Goal: Information Seeking & Learning: Understand process/instructions

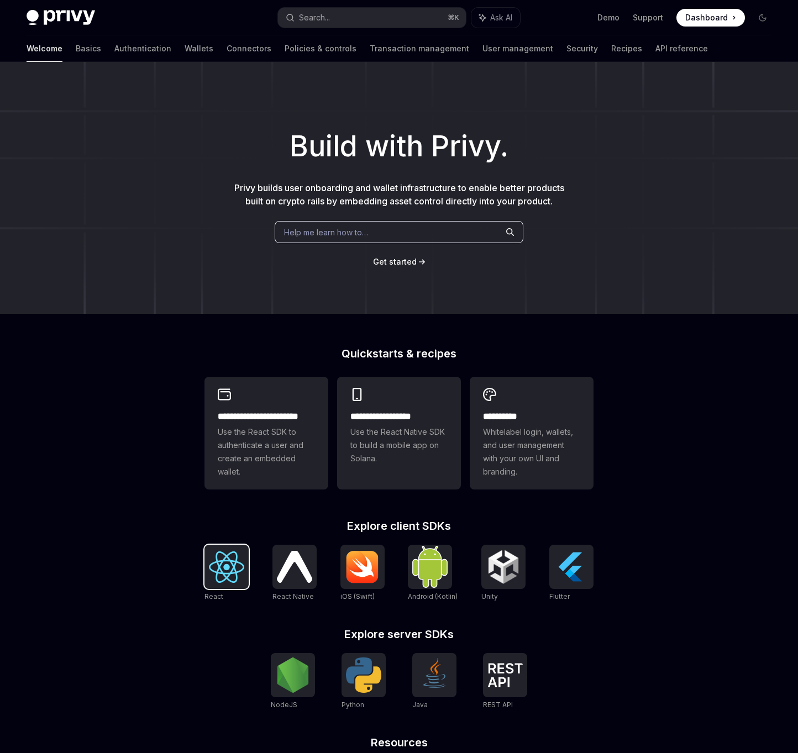
click at [238, 585] on div at bounding box center [226, 567] width 44 height 44
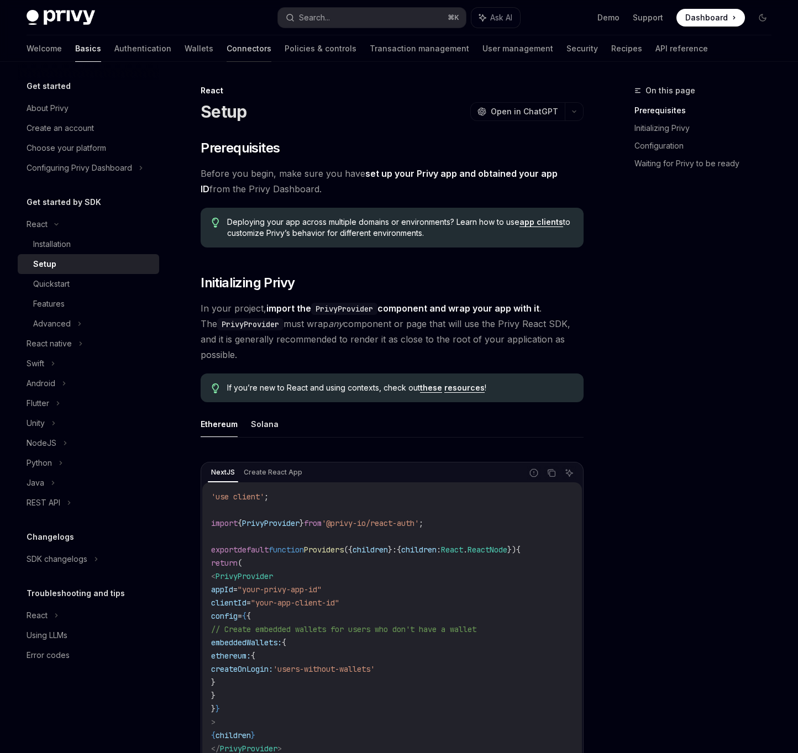
click at [227, 56] on link "Connectors" at bounding box center [249, 48] width 45 height 27
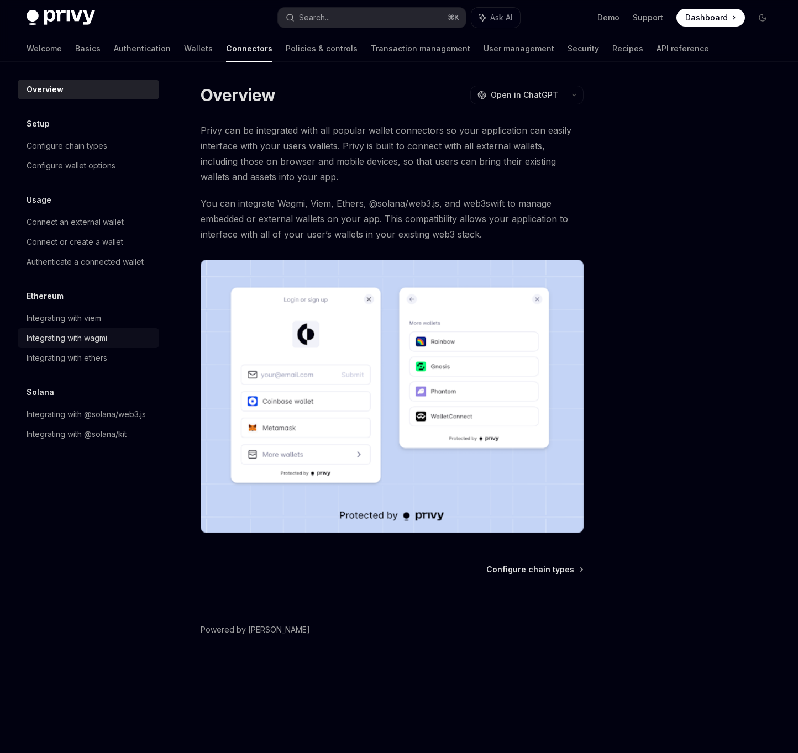
click at [102, 336] on div "Integrating with wagmi" at bounding box center [67, 337] width 81 height 13
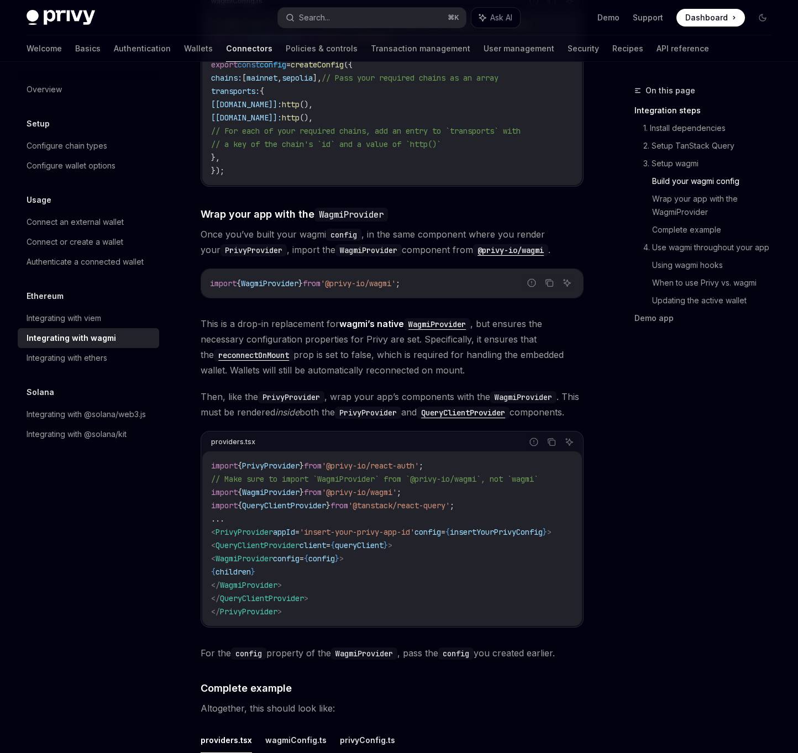
scroll to position [1408, 0]
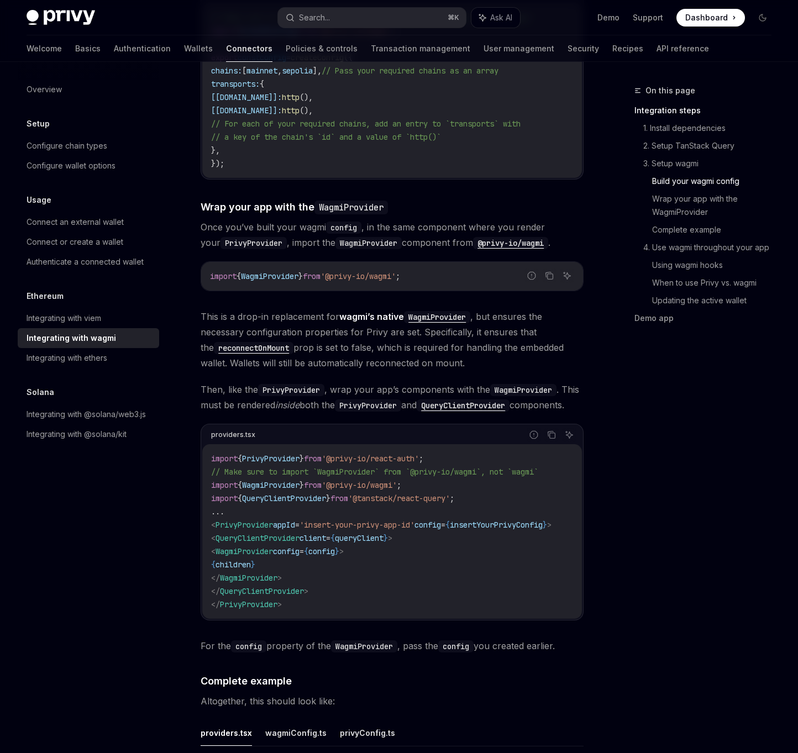
click at [397, 480] on span "'@privy-io/wagmi'" at bounding box center [359, 485] width 75 height 10
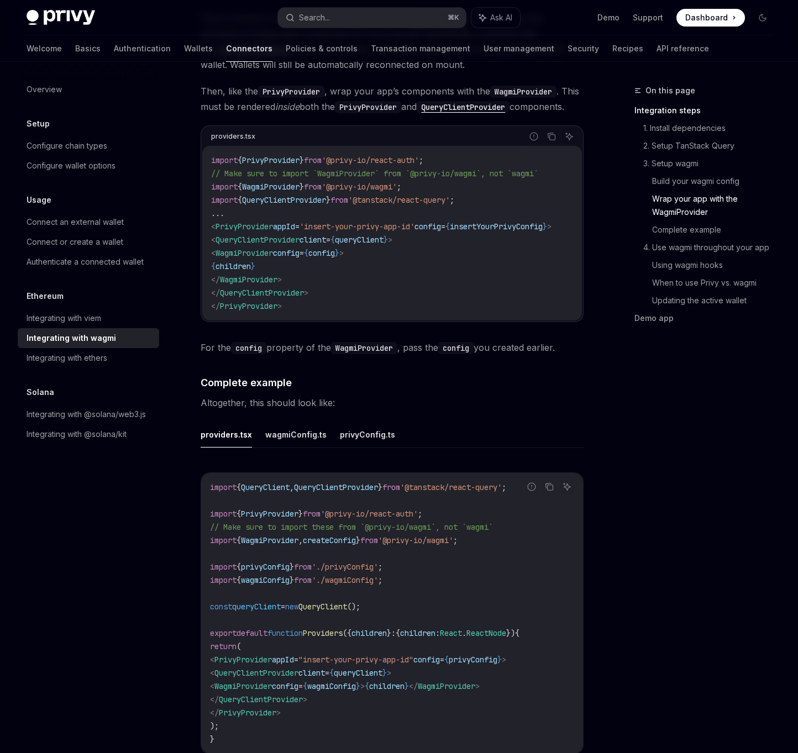
scroll to position [1841, 0]
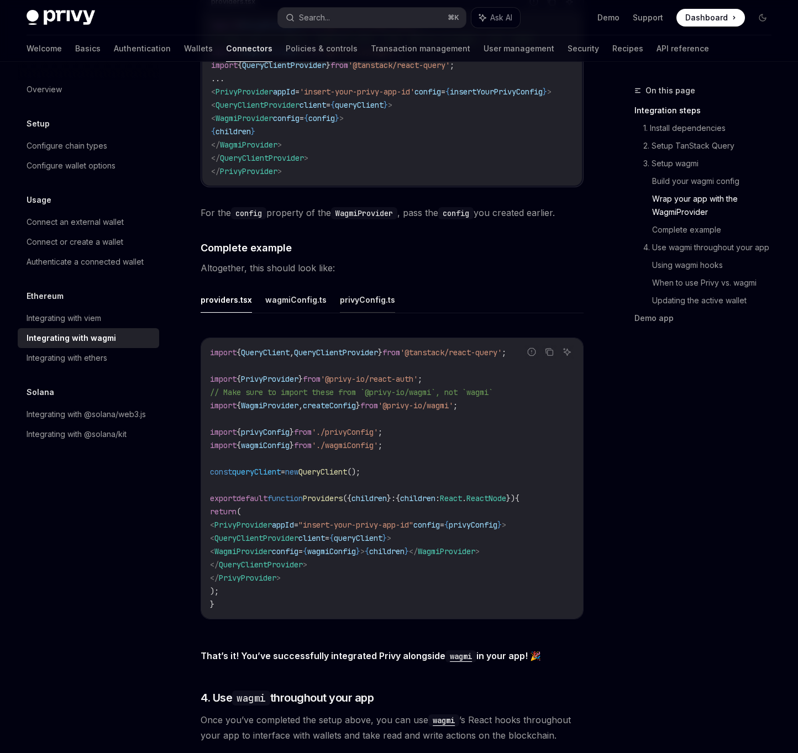
click at [354, 296] on button "privyConfig.ts" at bounding box center [367, 300] width 55 height 26
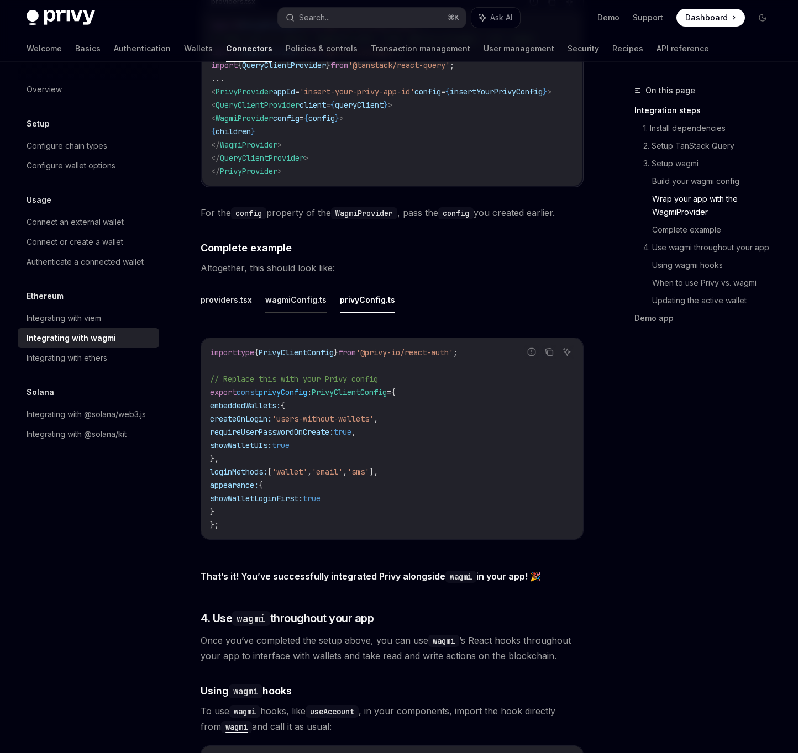
click at [285, 301] on button "wagmiConfig.ts" at bounding box center [295, 300] width 61 height 26
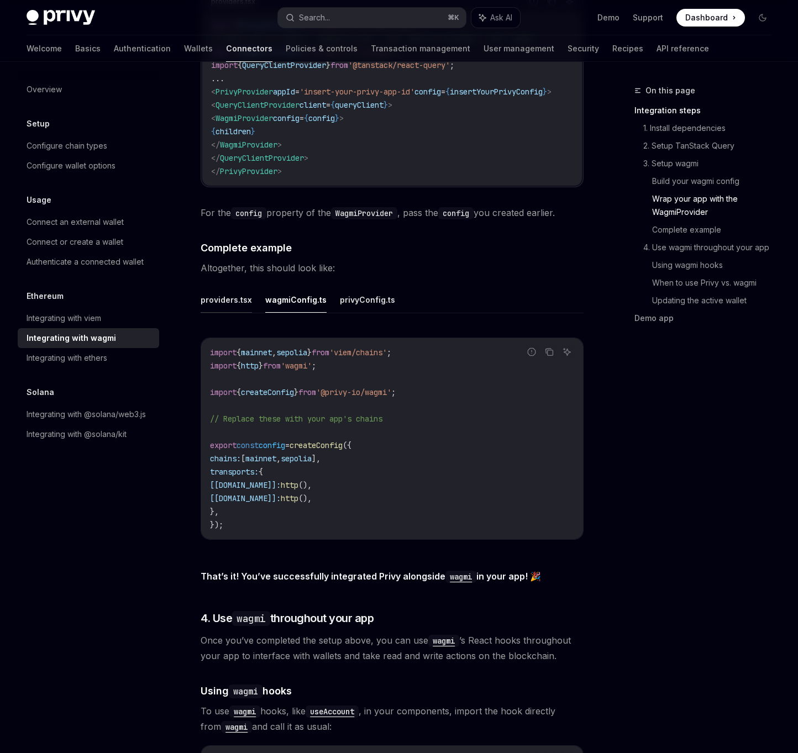
click at [222, 299] on button "providers.tsx" at bounding box center [226, 300] width 51 height 26
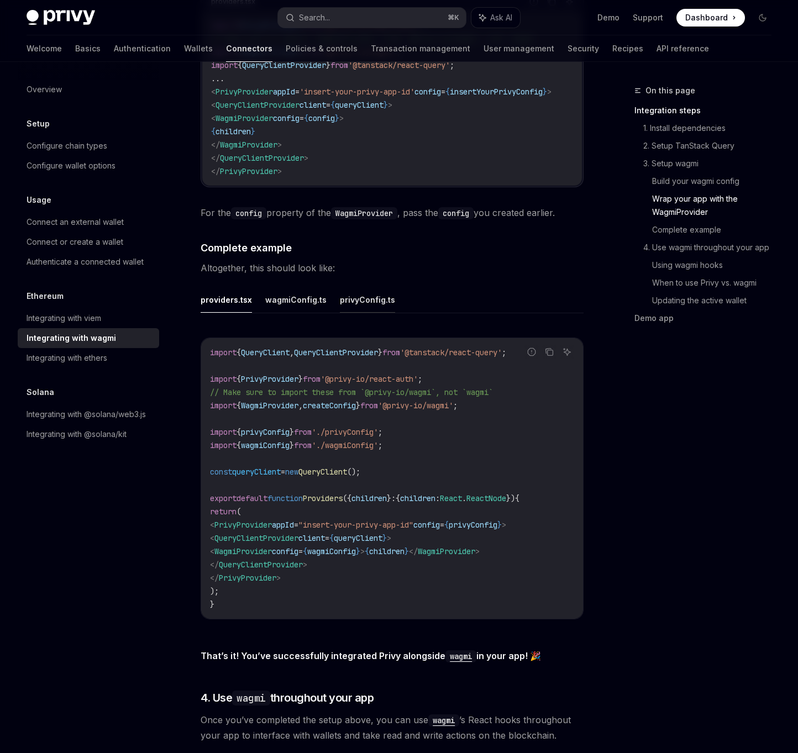
click at [370, 297] on button "privyConfig.ts" at bounding box center [367, 300] width 55 height 26
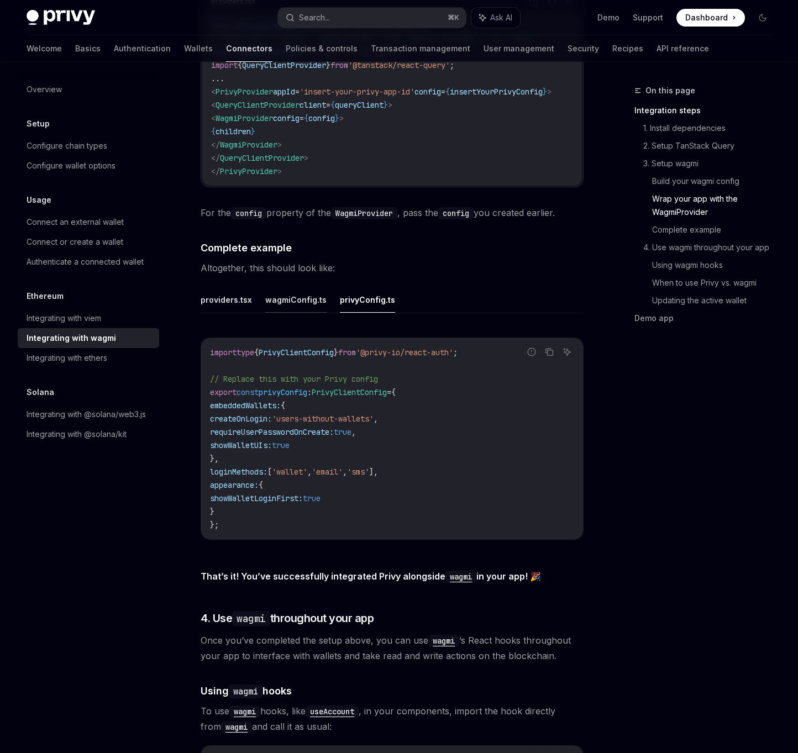
click at [297, 297] on button "wagmiConfig.ts" at bounding box center [295, 300] width 61 height 26
type textarea "*"
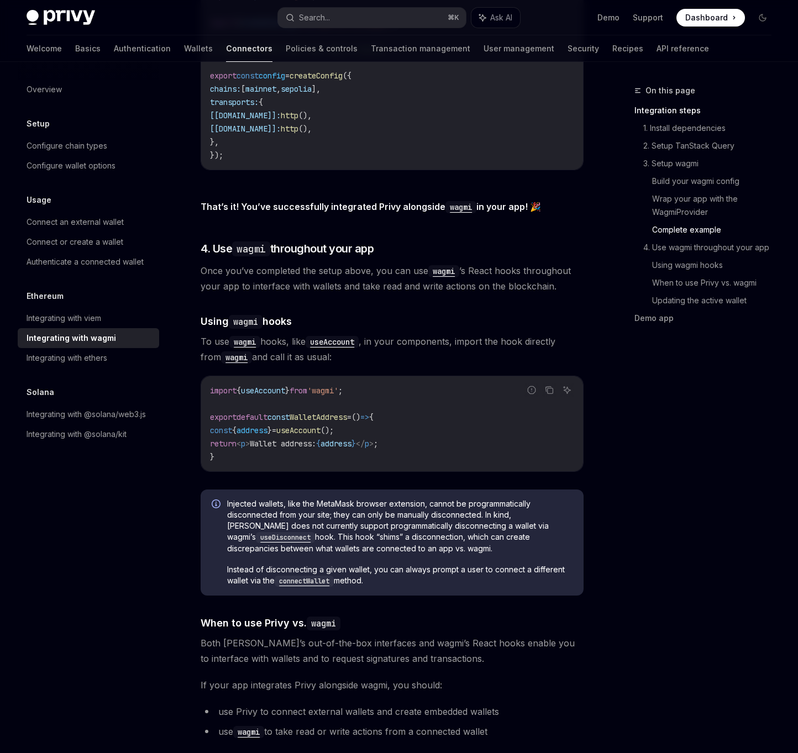
scroll to position [2268, 0]
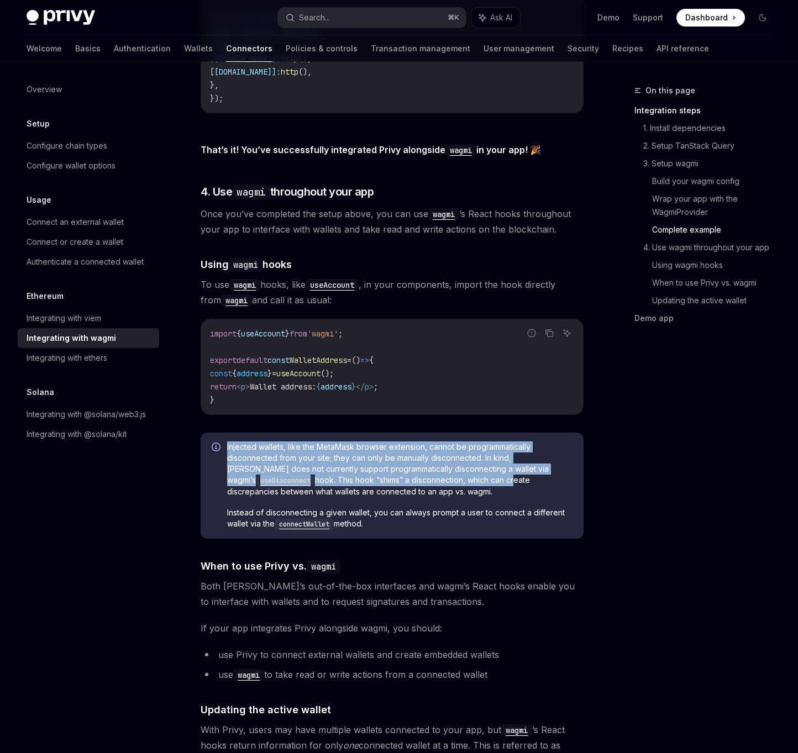
drag, startPoint x: 405, startPoint y: 429, endPoint x: 401, endPoint y: 477, distance: 47.7
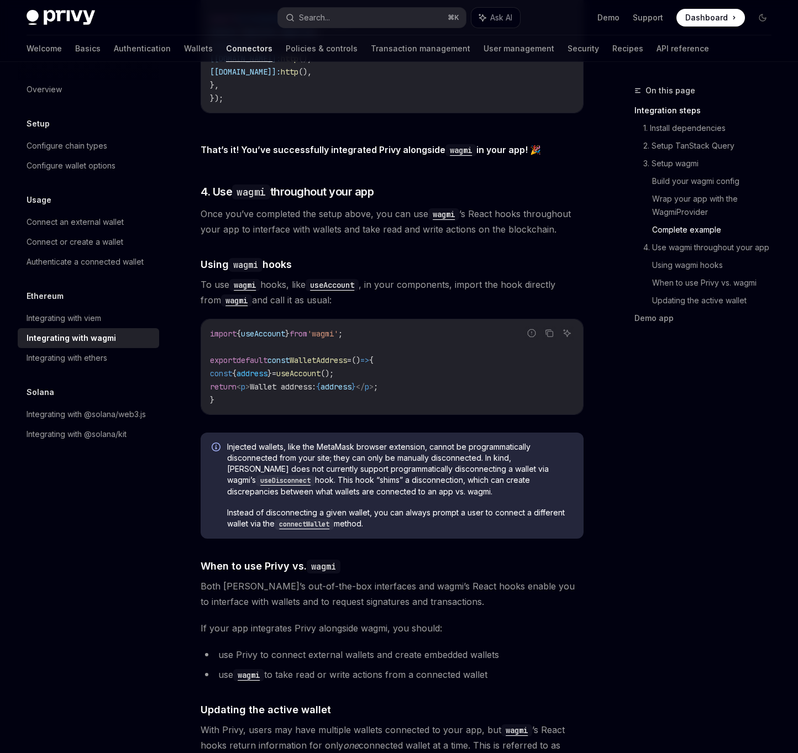
click at [401, 477] on span "Injected wallets, like the MetaMask browser extension, cannot be programmatical…" at bounding box center [399, 469] width 345 height 56
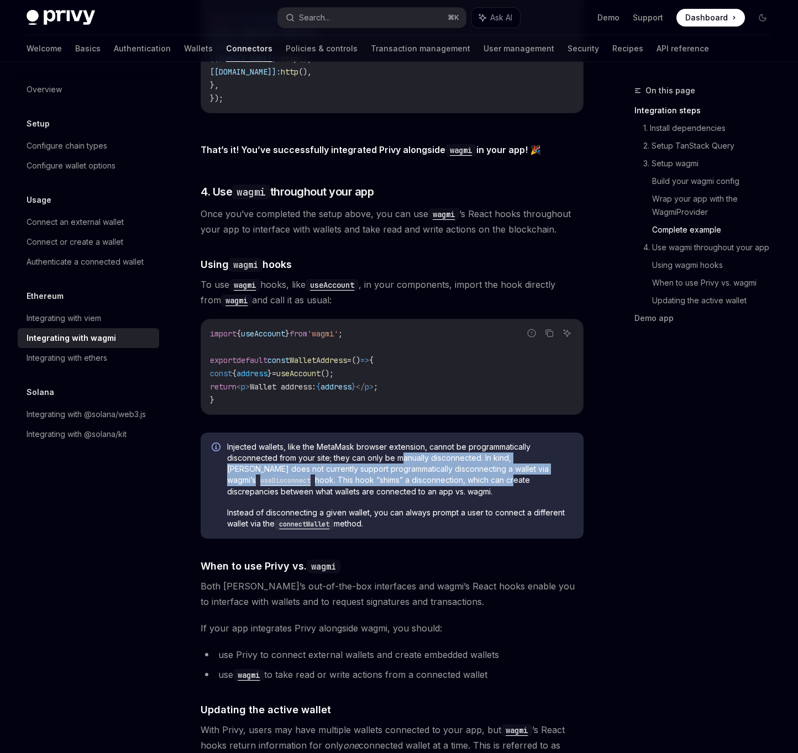
drag, startPoint x: 401, startPoint y: 476, endPoint x: 405, endPoint y: 451, distance: 25.2
click at [405, 451] on span "Injected wallets, like the MetaMask browser extension, cannot be programmatical…" at bounding box center [399, 469] width 345 height 56
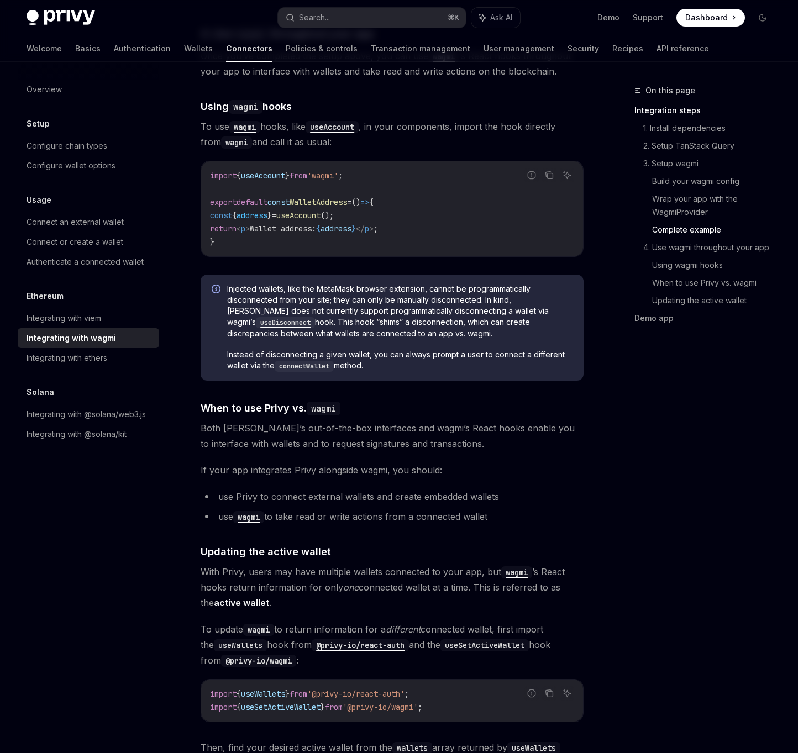
scroll to position [2549, 0]
